Goal: Find specific page/section: Find specific page/section

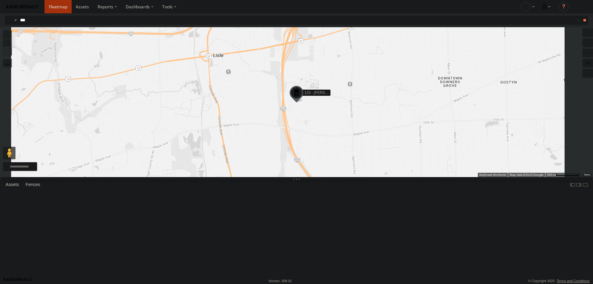
click at [60, 10] on link at bounding box center [57, 6] width 27 height 13
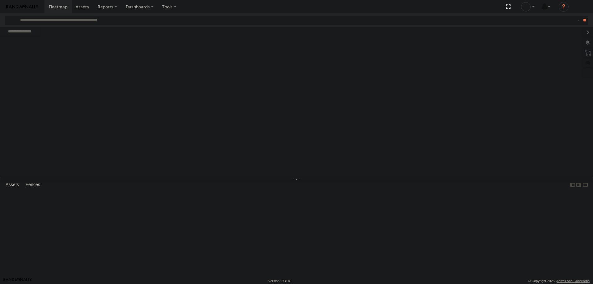
click at [58, 19] on input "text" at bounding box center [293, 20] width 550 height 9
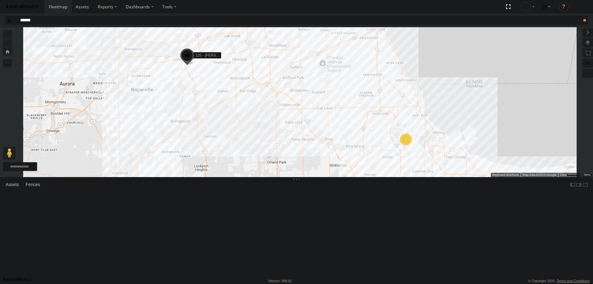
type input "******"
click at [0, 0] on div "Hook Truck" at bounding box center [0, 0] width 0 height 0
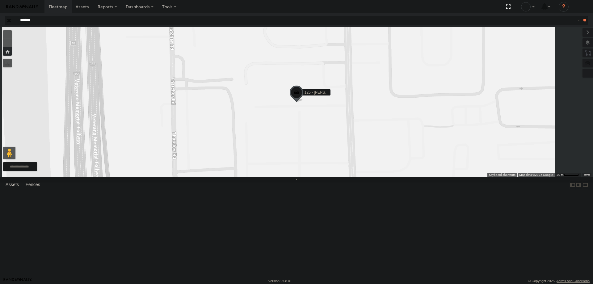
click at [303, 102] on span at bounding box center [297, 94] width 14 height 17
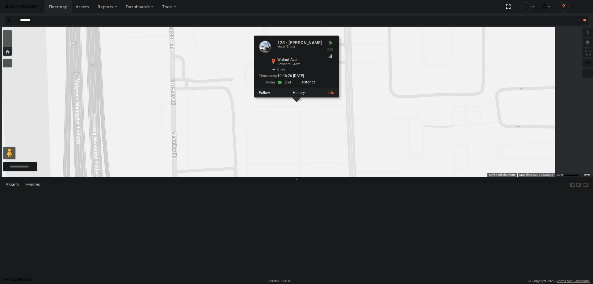
click at [339, 98] on div "125 - Ken Hook Truck Walnut Ave Downers Grove 41.79135 , -88.05305 0 10:46:26 0…" at bounding box center [296, 67] width 85 height 62
click at [293, 85] on link at bounding box center [285, 82] width 16 height 6
click at [322, 87] on div "125 - Ken Hook Truck Walnut Ave Downers Grove 41.79135 , -88.05305 0 10:46:26 0…" at bounding box center [290, 63] width 63 height 47
click at [293, 85] on link at bounding box center [285, 82] width 16 height 6
click at [310, 119] on div "125 - Ken 125 - Ken Hook Truck Walnut Ave Downers Grove 41.79135 , -88.05305 0 …" at bounding box center [296, 102] width 593 height 150
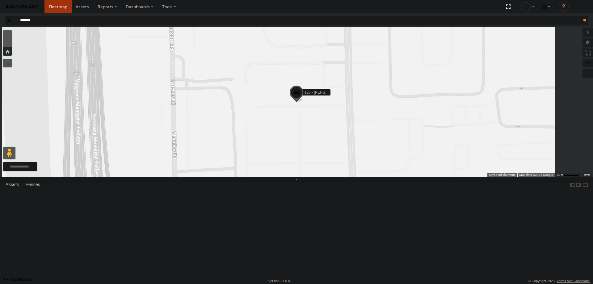
click at [59, 11] on link at bounding box center [57, 6] width 27 height 13
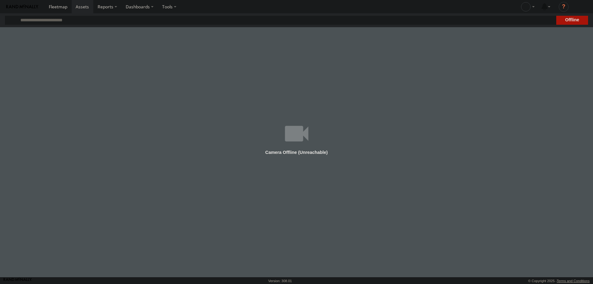
click at [307, 156] on main at bounding box center [296, 152] width 593 height 250
click at [302, 153] on main at bounding box center [296, 152] width 593 height 250
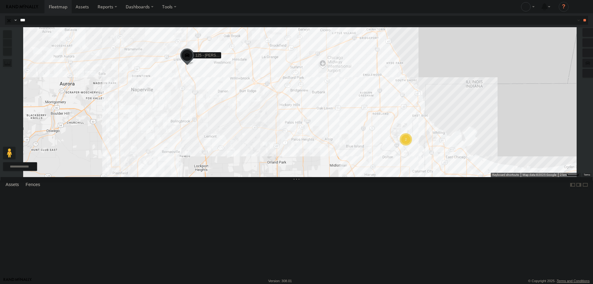
click at [30, 9] on link at bounding box center [22, 6] width 44 height 13
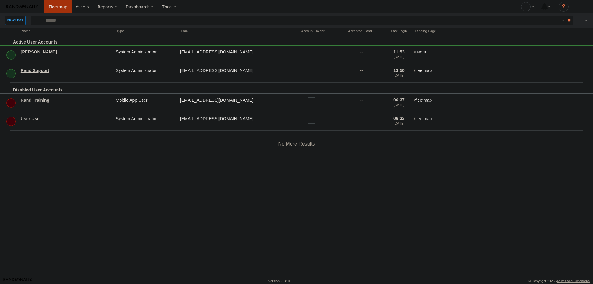
click at [57, 8] on span at bounding box center [58, 7] width 19 height 6
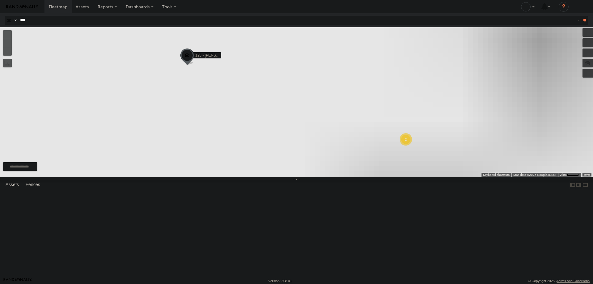
click at [47, 21] on input "***" at bounding box center [293, 20] width 550 height 9
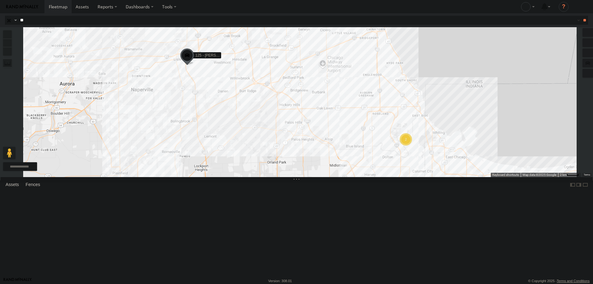
type input "*"
click at [0, 0] on div "[STREET_ADDRESS] [GEOGRAPHIC_DATA] 41.66795 -87.5669 Video 125 - [PERSON_NAME] …" at bounding box center [0, 0] width 0 height 0
click at [266, 139] on div "2 125 - [PERSON_NAME]" at bounding box center [296, 102] width 593 height 150
click at [129, 20] on input "text" at bounding box center [293, 20] width 550 height 9
click at [581, 16] on input "**" at bounding box center [584, 20] width 7 height 9
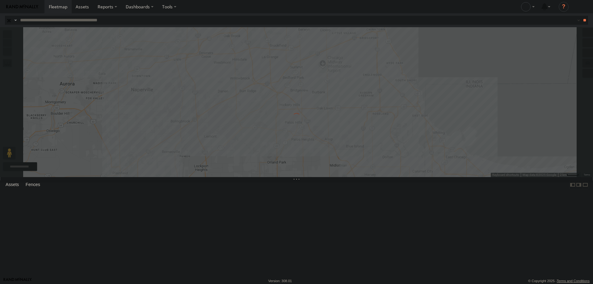
click at [581, 16] on input "**" at bounding box center [584, 20] width 7 height 9
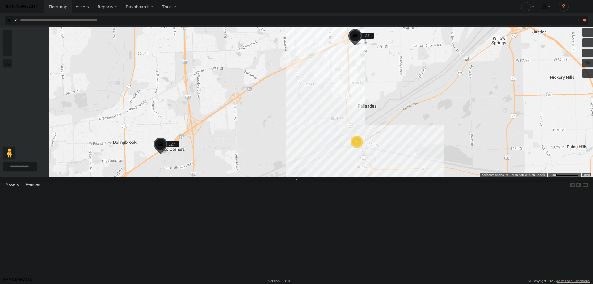
drag, startPoint x: 356, startPoint y: 223, endPoint x: 398, endPoint y: 151, distance: 82.8
click at [398, 151] on div "119 126 - [PERSON_NAME] F 120 - 127 6078 111 121- Elisha 123 4448 6 3 4 4 01591…" at bounding box center [296, 102] width 593 height 150
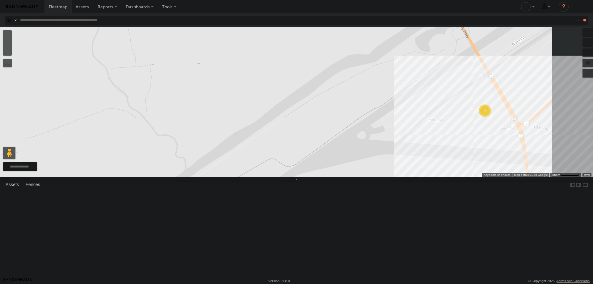
click at [491, 117] on div "4" at bounding box center [485, 110] width 12 height 12
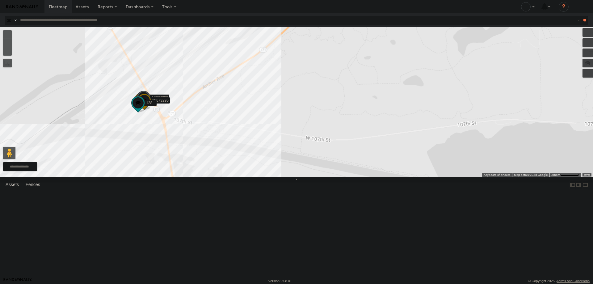
drag, startPoint x: 369, startPoint y: 73, endPoint x: 383, endPoint y: 212, distance: 139.3
click at [383, 177] on div "119 126 - [PERSON_NAME] 120 - 127 6078 111 121- Elisha 123 4448 015910000672397…" at bounding box center [296, 102] width 593 height 150
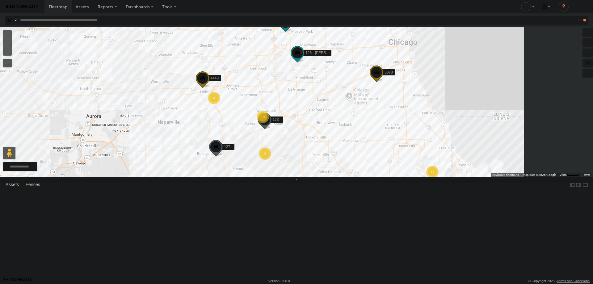
drag, startPoint x: 377, startPoint y: 199, endPoint x: 349, endPoint y: 239, distance: 48.8
click at [349, 177] on div "119 126 - [PERSON_NAME] F 120 - 127 6078 111 121- Elisha 10 11 4 4 123 4448" at bounding box center [296, 102] width 593 height 150
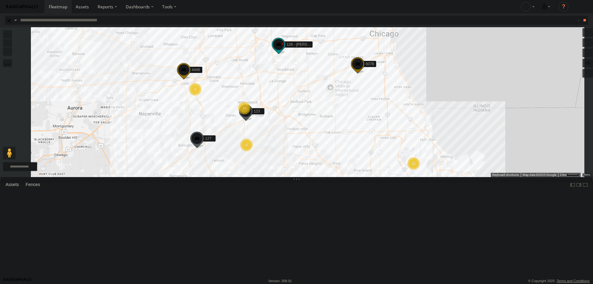
drag, startPoint x: 390, startPoint y: 158, endPoint x: 373, endPoint y: 130, distance: 32.5
click at [373, 130] on div "119 126 - [PERSON_NAME] F 120 - 127 6078 111 121- Elisha 123 4448 10 11 4 4" at bounding box center [296, 102] width 593 height 150
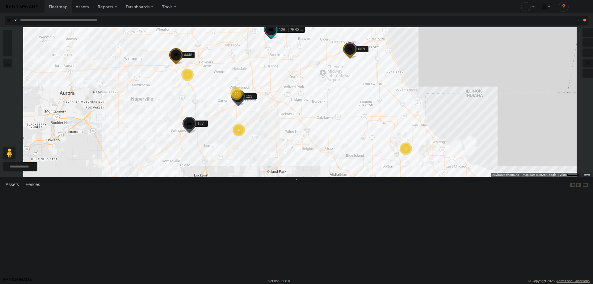
drag, startPoint x: 395, startPoint y: 164, endPoint x: 389, endPoint y: 150, distance: 14.9
click at [389, 150] on div "119 126 - [PERSON_NAME] F 120 - 127 6078 111 121- Elisha 123 4448 10 11 4 4" at bounding box center [296, 102] width 593 height 150
click at [364, 199] on span at bounding box center [358, 192] width 11 height 11
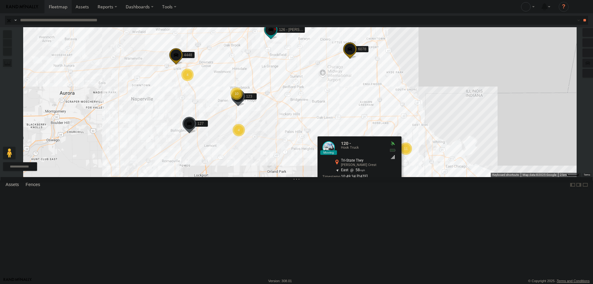
click at [279, 177] on div "119 126 - [PERSON_NAME] F 120 - 127 6078 111 121- Elisha 123 4448 10 11 4 4 120…" at bounding box center [296, 102] width 593 height 150
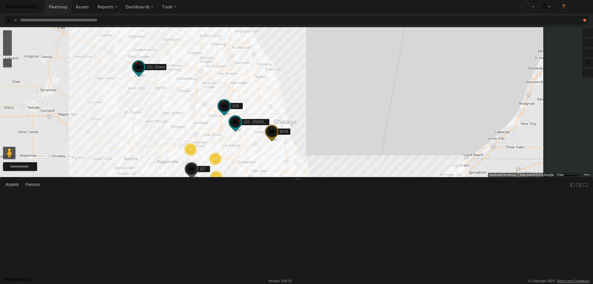
drag, startPoint x: 220, startPoint y: 156, endPoint x: 235, endPoint y: 200, distance: 46.7
click at [235, 177] on div "119 126 - [PERSON_NAME] F 120 - 127 6078 111 121- Elisha 11 11 5 4" at bounding box center [296, 102] width 593 height 150
